Goal: Find specific page/section: Find specific page/section

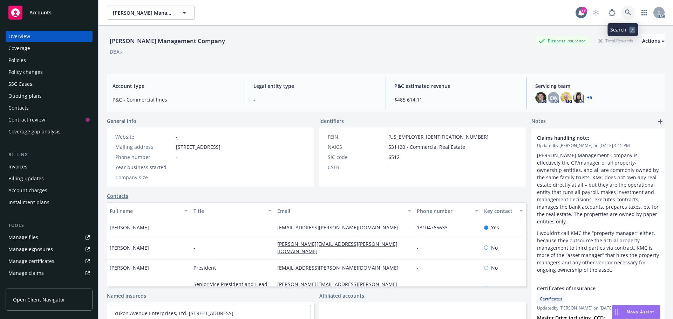
drag, startPoint x: 625, startPoint y: 14, endPoint x: 609, endPoint y: 24, distance: 18.7
click at [625, 15] on icon at bounding box center [628, 12] width 6 height 6
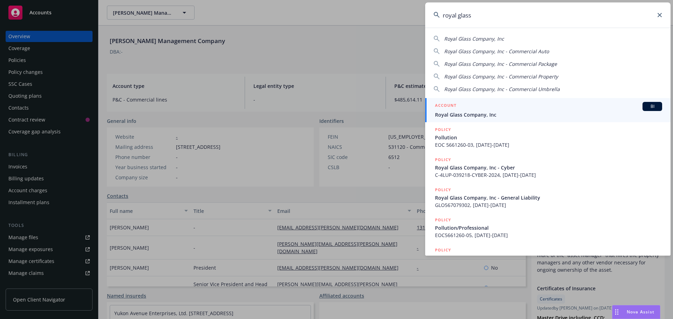
type input "royal glass"
click at [464, 106] on div "ACCOUNT BI" at bounding box center [548, 106] width 227 height 9
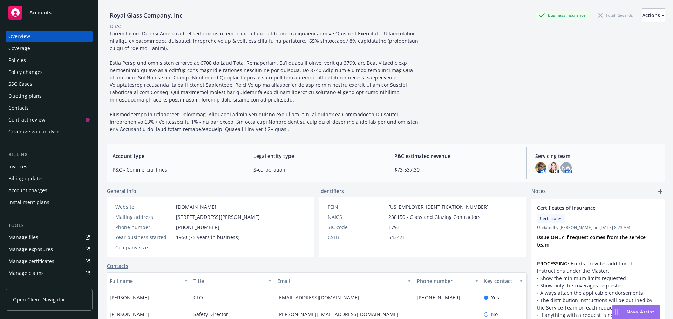
scroll to position [105, 0]
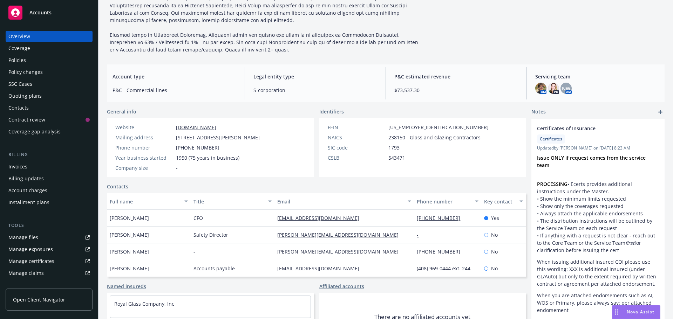
click at [49, 62] on div "Policies" at bounding box center [48, 60] width 81 height 11
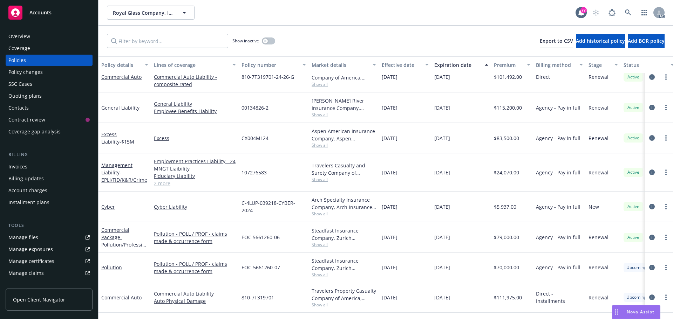
scroll to position [105, 0]
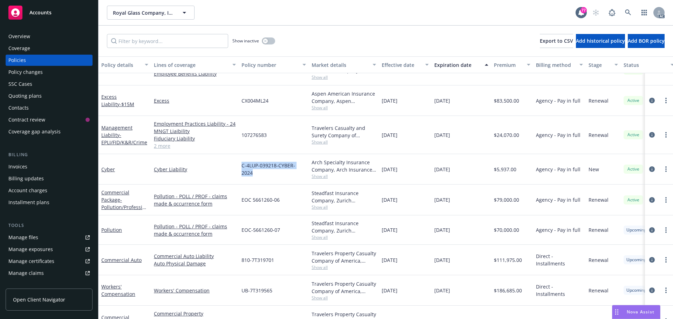
drag, startPoint x: 306, startPoint y: 170, endPoint x: 242, endPoint y: 172, distance: 64.5
click at [242, 172] on div "C-4LUP-039218-CYBER-2024" at bounding box center [274, 169] width 70 height 31
copy span "C-4LUP-039218-CYBER-2024"
